Goal: Find specific page/section: Find specific page/section

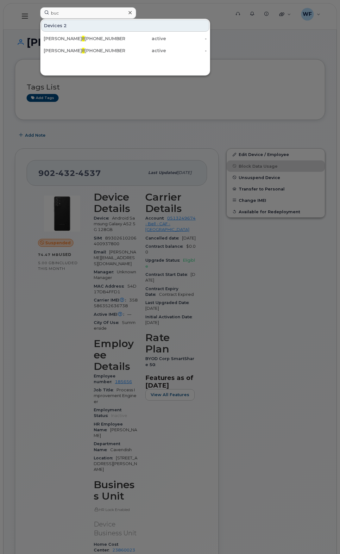
click at [156, 97] on div at bounding box center [170, 277] width 340 height 554
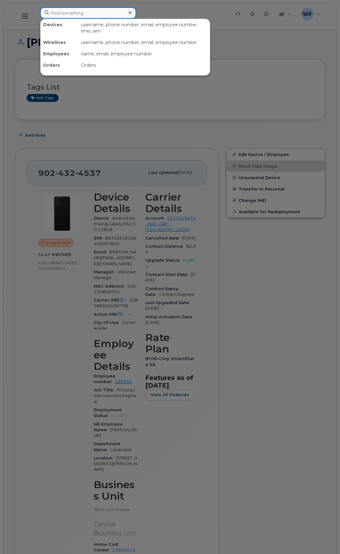
click at [72, 14] on input at bounding box center [88, 12] width 96 height 11
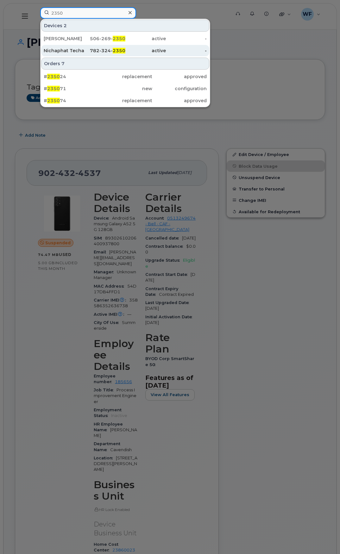
type input "2350"
click at [101, 49] on div "782-324- 2350" at bounding box center [104, 50] width 41 height 6
